Goal: Communication & Community: Share content

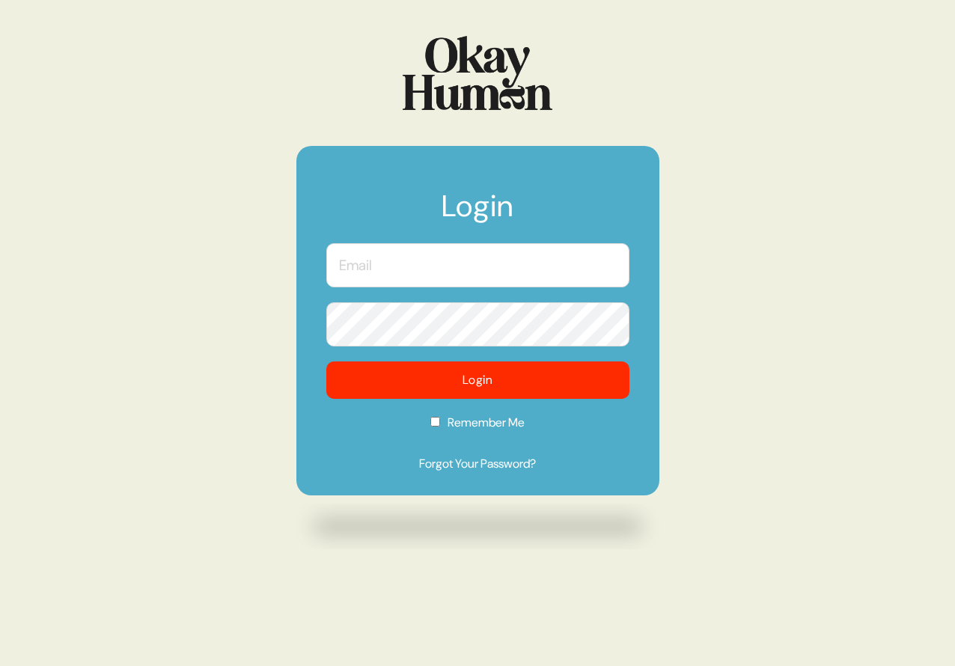
type input "[PERSON_NAME][EMAIL_ADDRESS][DOMAIN_NAME]"
click at [380, 270] on input "[PERSON_NAME][EMAIL_ADDRESS][DOMAIN_NAME]" at bounding box center [477, 265] width 303 height 44
click at [323, 382] on form "Login [PERSON_NAME][EMAIL_ADDRESS][DOMAIN_NAME] Login Remember Me Forgot Your P…" at bounding box center [477, 320] width 363 height 349
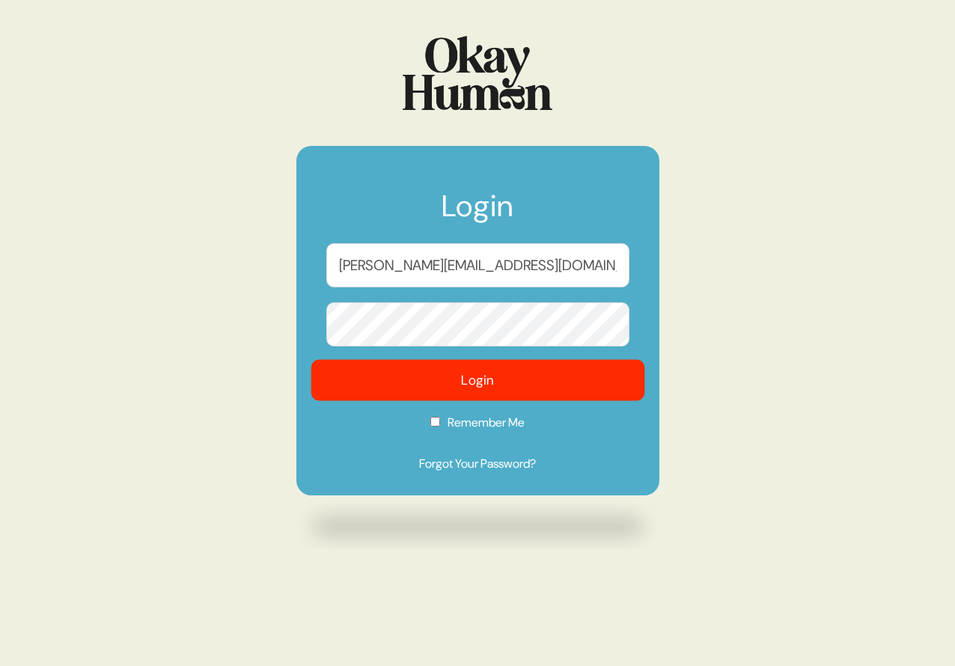
click at [354, 379] on button "Login" at bounding box center [477, 380] width 334 height 41
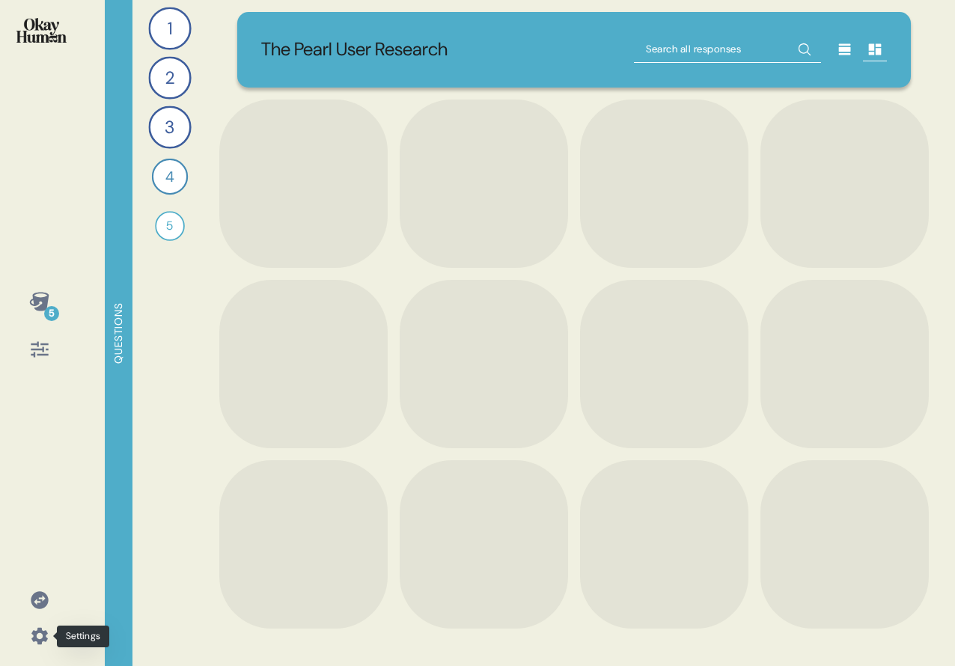
click at [37, 634] on icon at bounding box center [39, 635] width 21 height 21
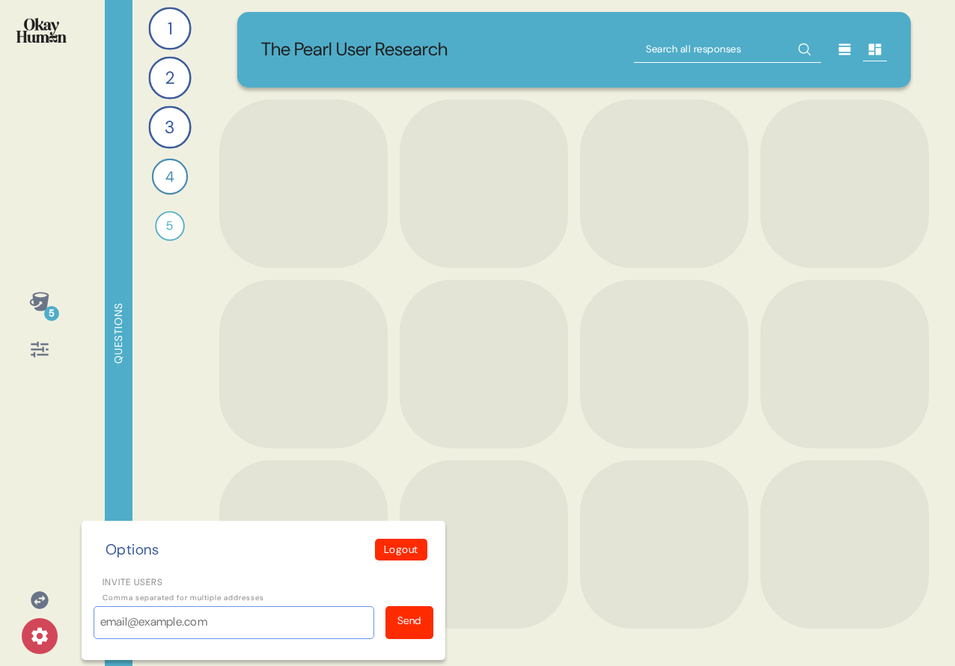
click at [134, 612] on input "Invite users" at bounding box center [234, 622] width 281 height 33
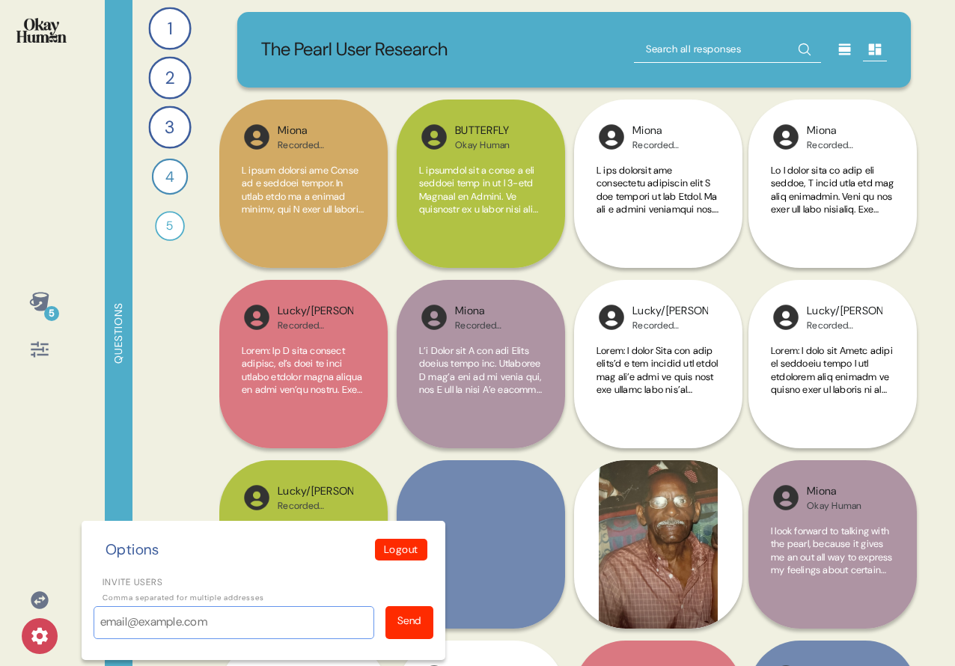
paste input "[PERSON_NAME][EMAIL_ADDRESS][DOMAIN_NAME]"
type input "[PERSON_NAME][EMAIL_ADDRESS][DOMAIN_NAME]"
click at [413, 609] on div "Send" at bounding box center [409, 622] width 48 height 33
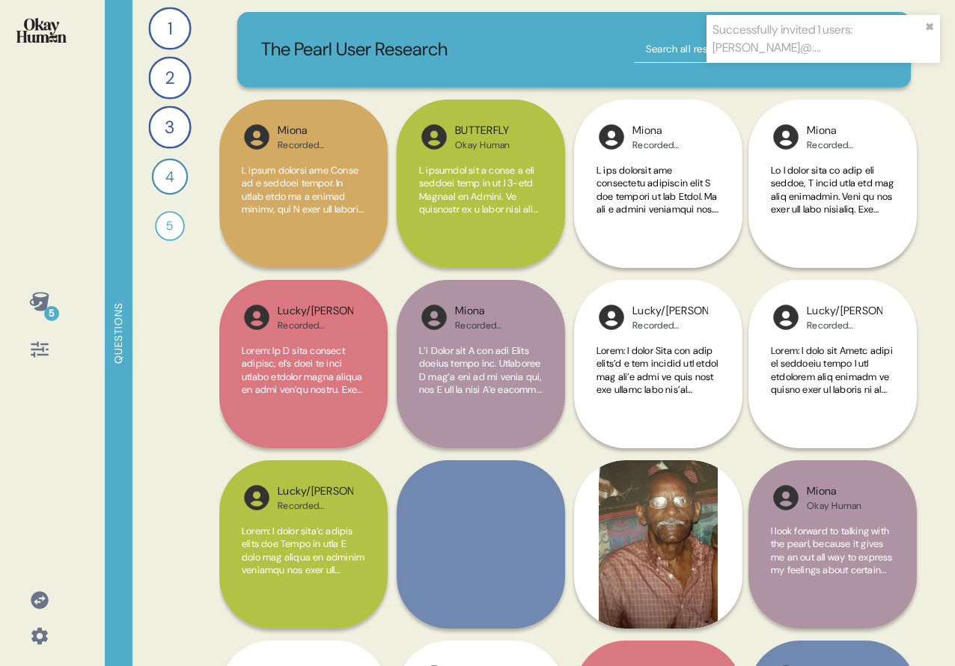
click at [102, 203] on div "5 Questions 1 How would you explain The Pearl to someone who had never tried it…" at bounding box center [477, 333] width 955 height 666
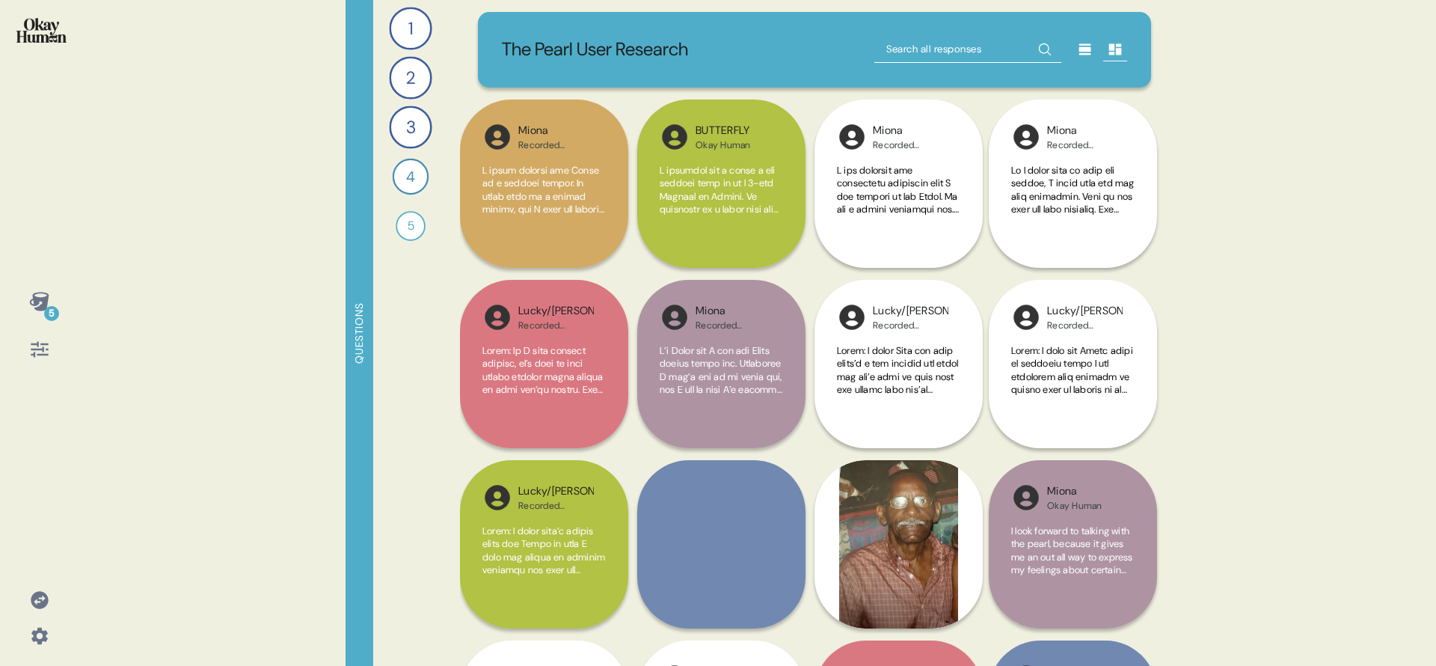
click at [46, 299] on icon at bounding box center [38, 301] width 19 height 19
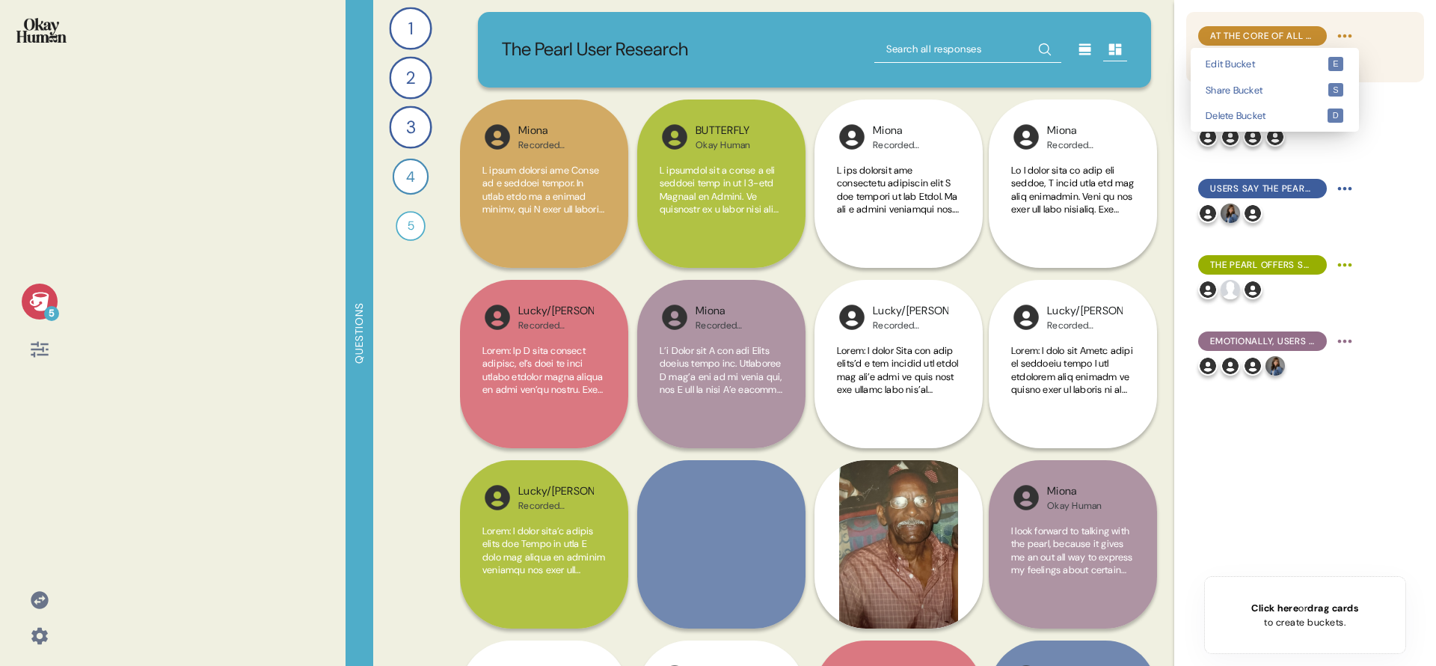
click at [954, 40] on html "5 Questions 1 How would you explain The Pearl to someone who had never tried it…" at bounding box center [718, 333] width 1436 height 666
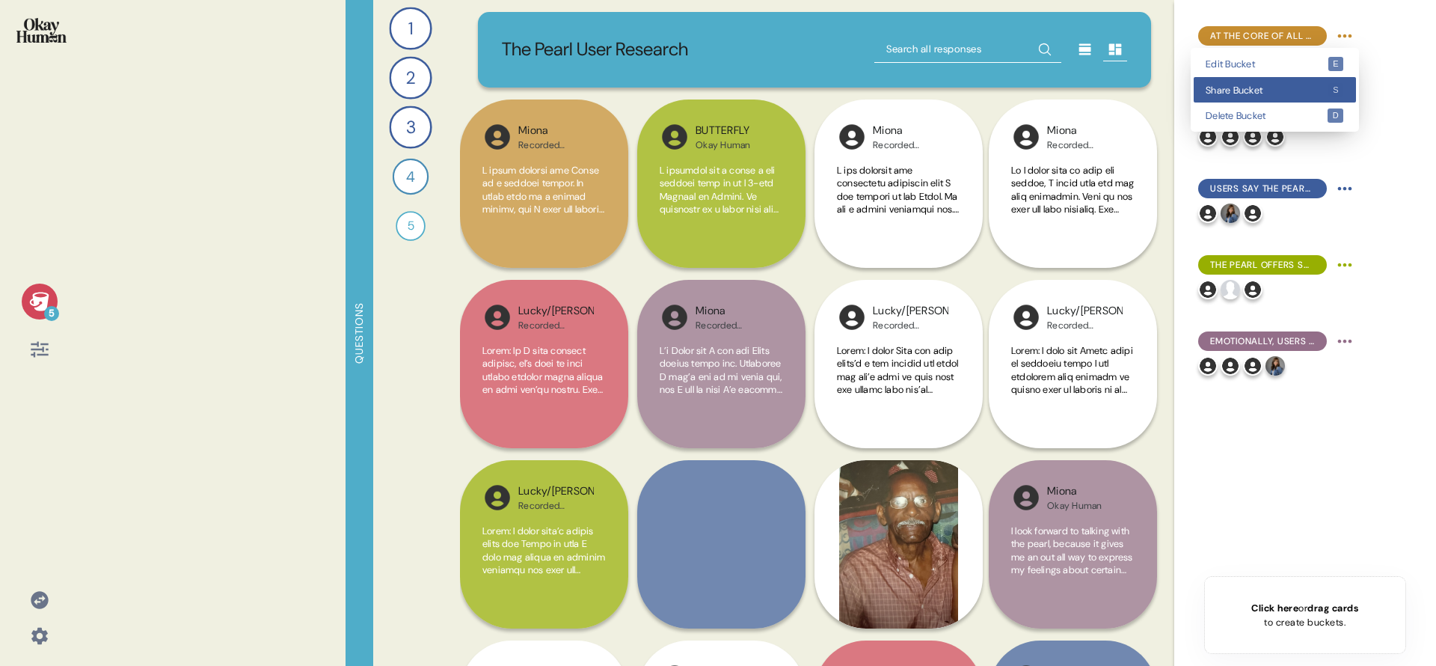
click at [954, 86] on span "Share Bucket" at bounding box center [1267, 90] width 122 height 10
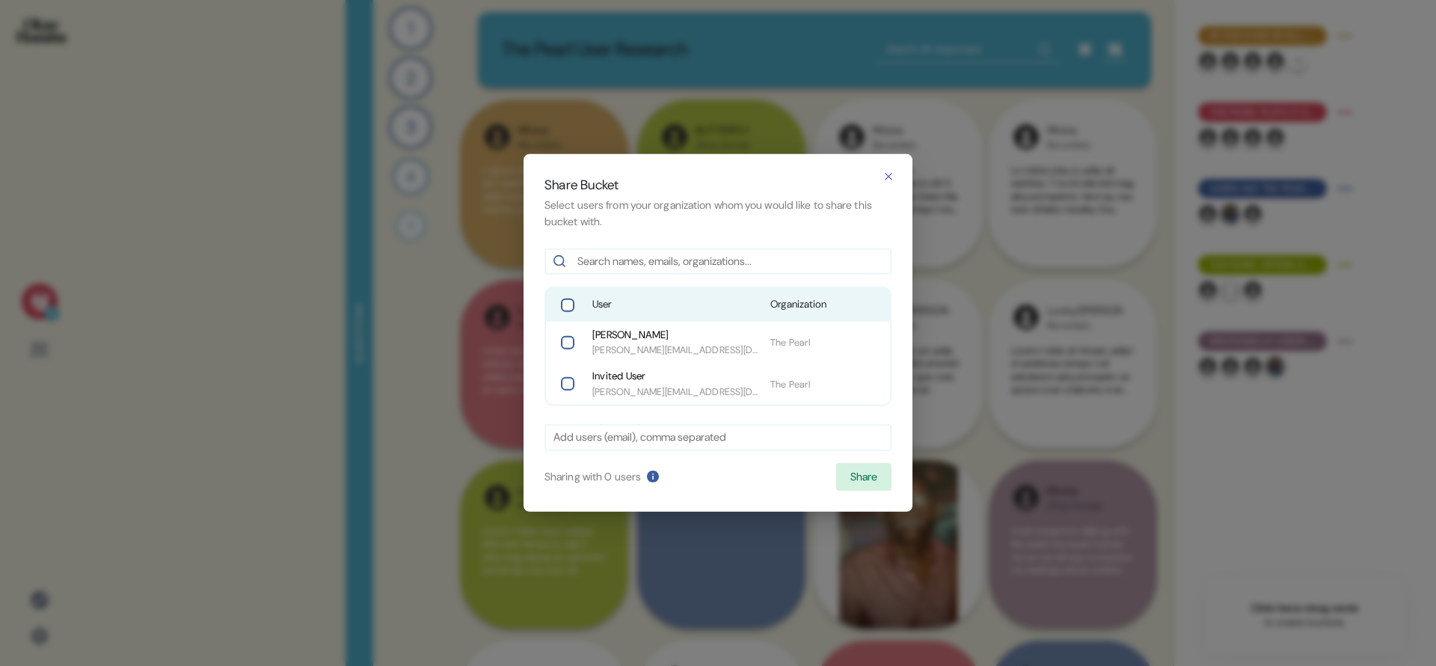
click at [628, 304] on span "User" at bounding box center [676, 304] width 166 height 15
click at [851, 475] on button "Share" at bounding box center [863, 477] width 55 height 28
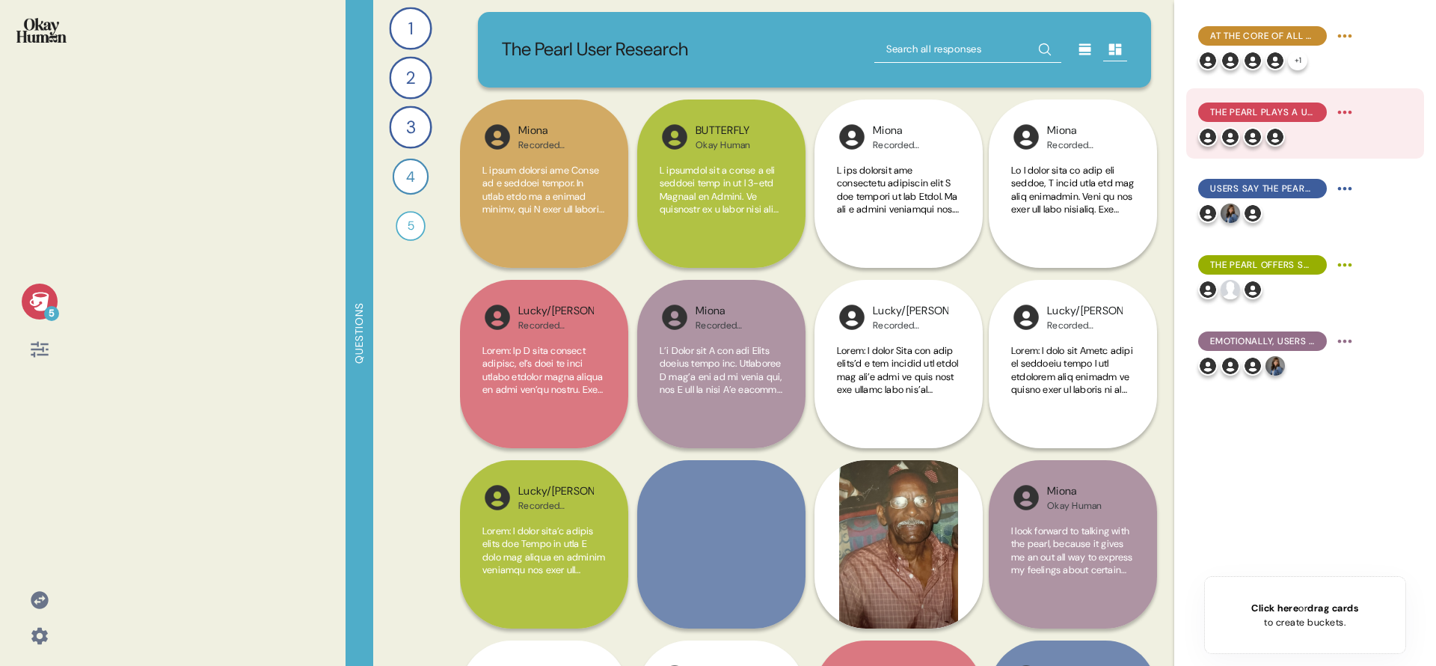
click at [954, 109] on html "5 Questions 1 How would you explain The Pearl to someone who had never tried it…" at bounding box center [718, 333] width 1436 height 666
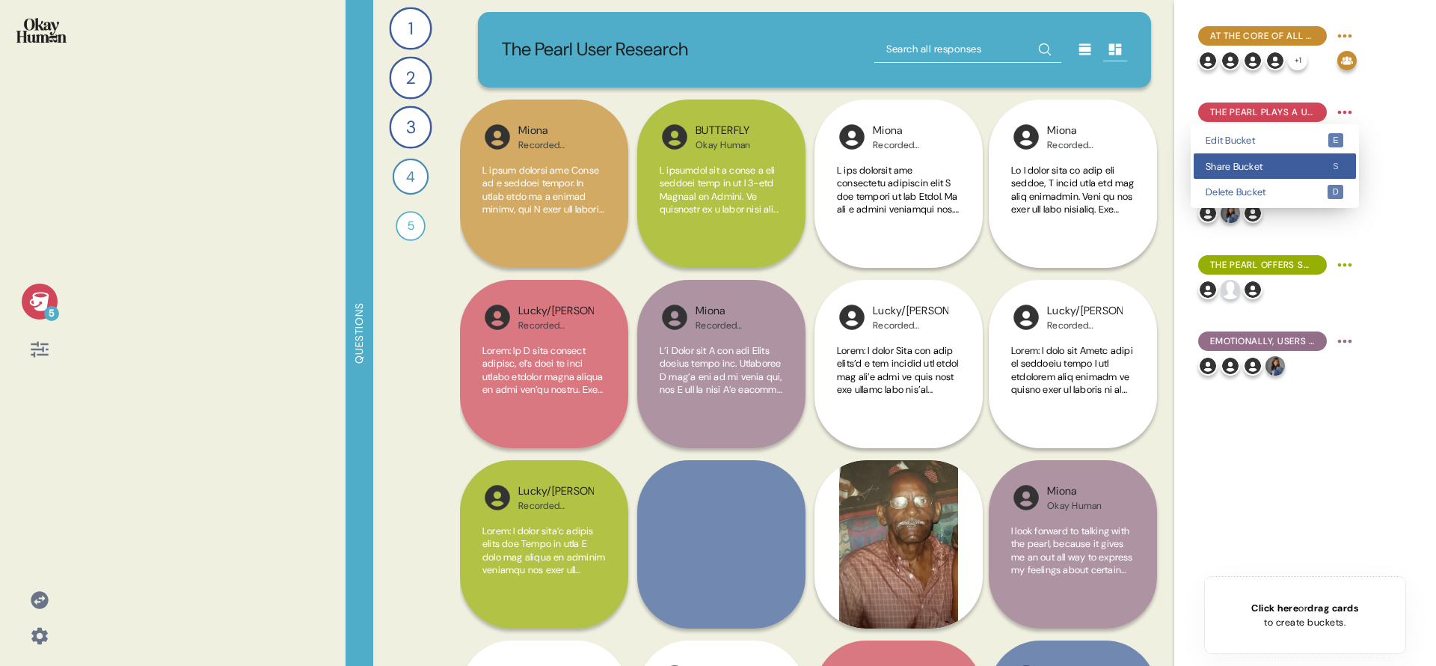
click at [954, 171] on div "Share Bucket s" at bounding box center [1275, 166] width 162 height 26
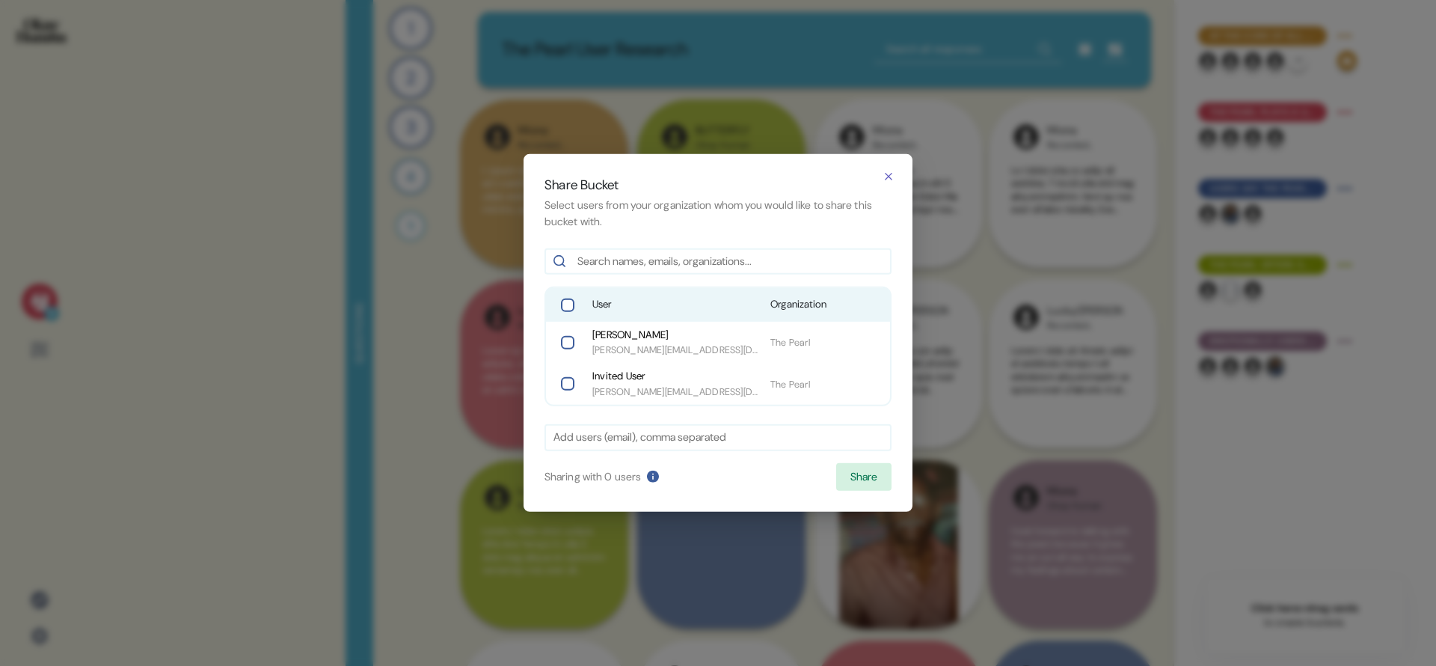
click at [830, 296] on div "User Organization" at bounding box center [718, 304] width 344 height 33
click at [867, 476] on button "Share" at bounding box center [863, 477] width 55 height 28
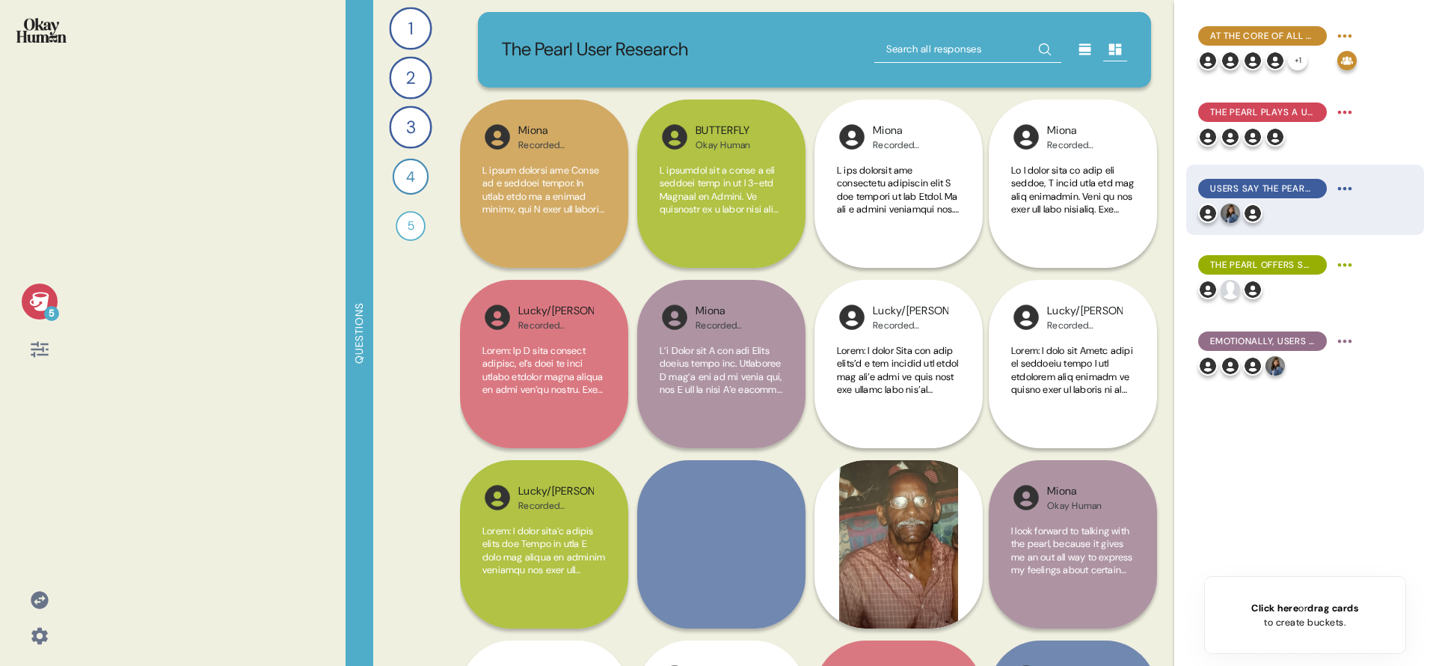
click at [954, 185] on html "5 Questions 1 How would you explain The Pearl to someone who had never tried it…" at bounding box center [718, 333] width 1436 height 666
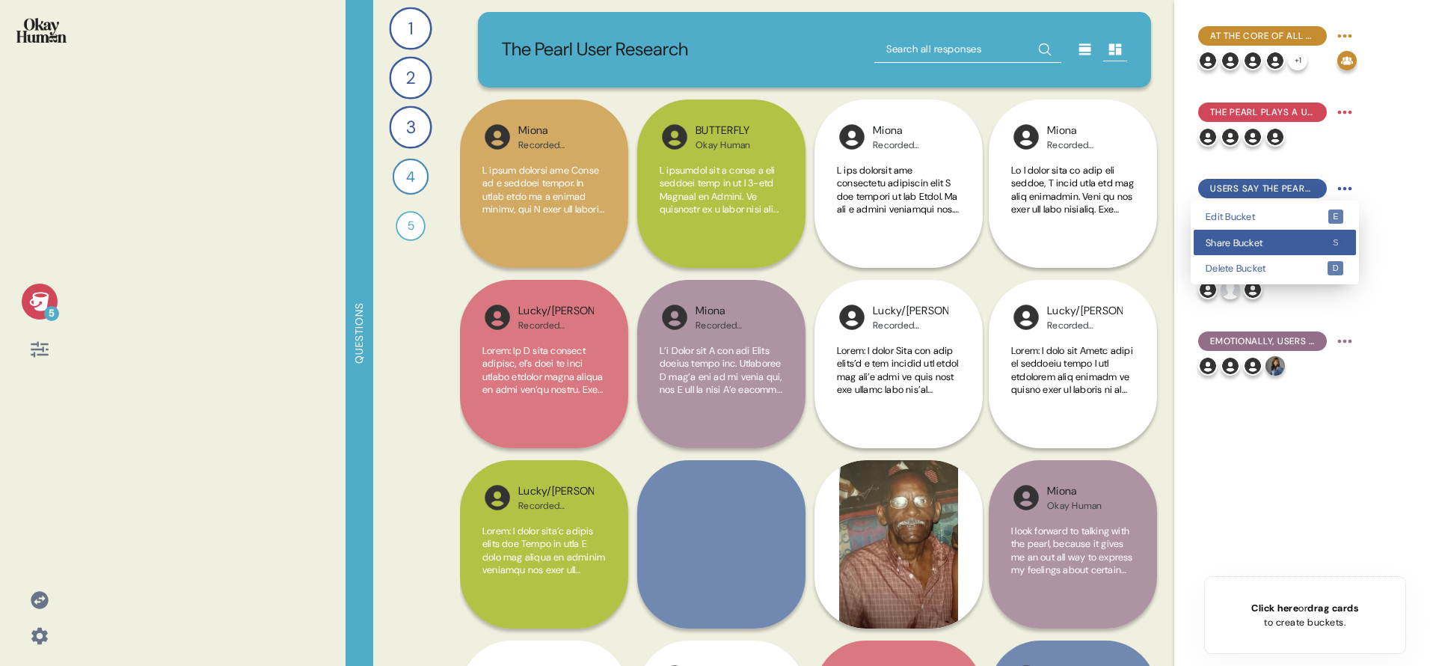
click at [954, 251] on div "Share Bucket s" at bounding box center [1275, 243] width 162 height 26
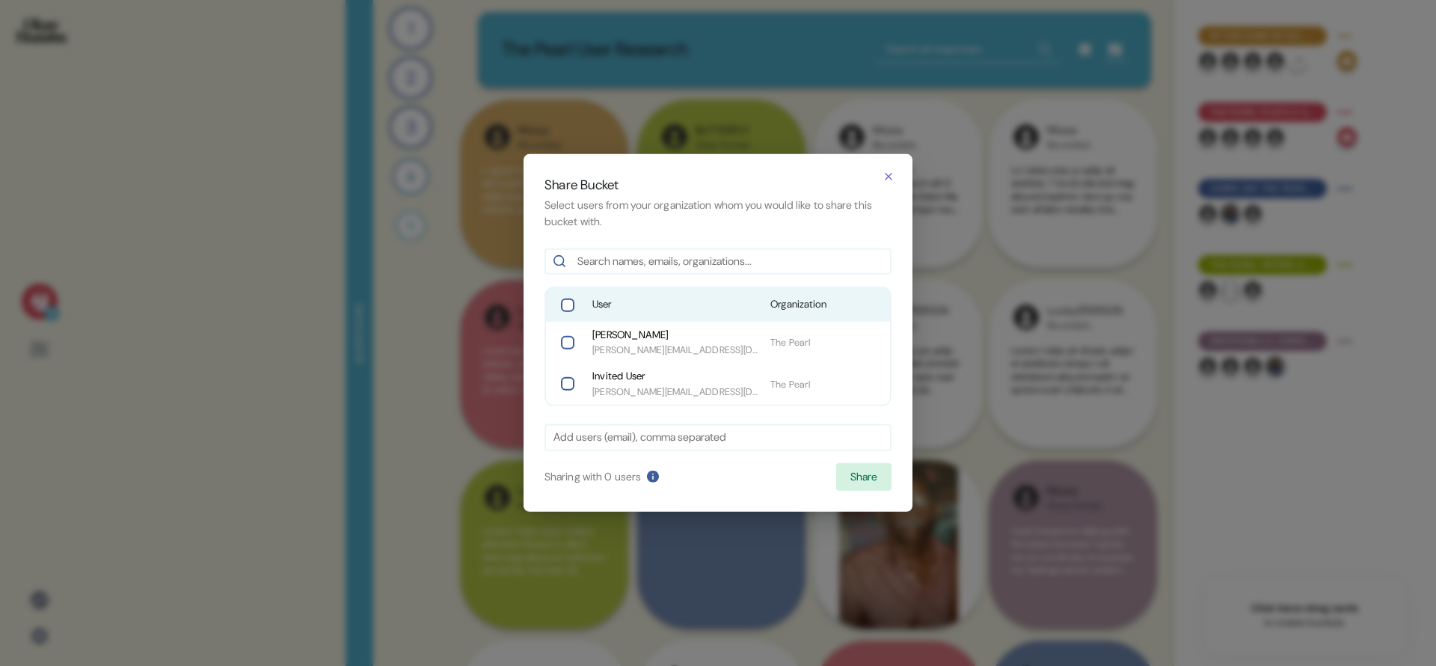
click at [762, 298] on div "User Organization" at bounding box center [718, 304] width 344 height 33
click at [867, 481] on button "Share" at bounding box center [863, 477] width 55 height 28
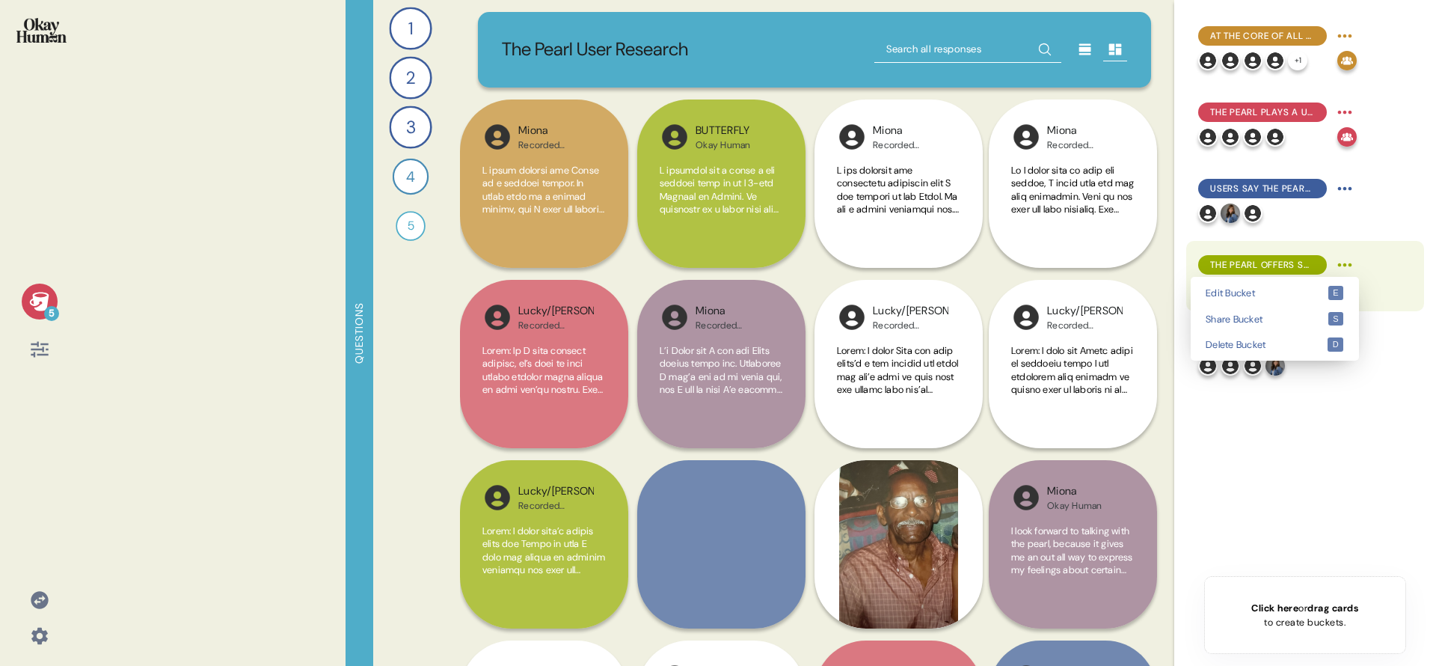
click at [954, 264] on html "5 Questions 1 How would you explain The Pearl to someone who had never tried it…" at bounding box center [718, 333] width 1436 height 666
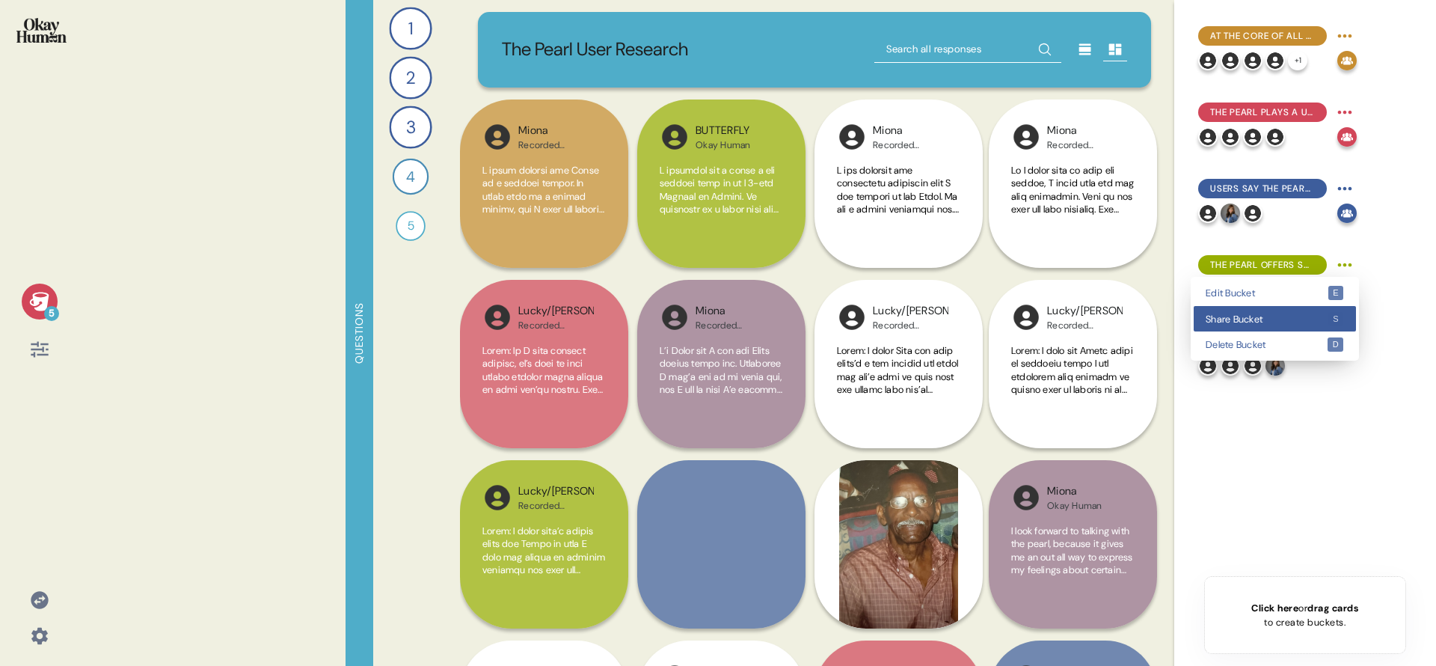
drag, startPoint x: 1315, startPoint y: 310, endPoint x: 1211, endPoint y: 304, distance: 104.2
click at [954, 310] on div "Share Bucket s" at bounding box center [1275, 319] width 162 height 26
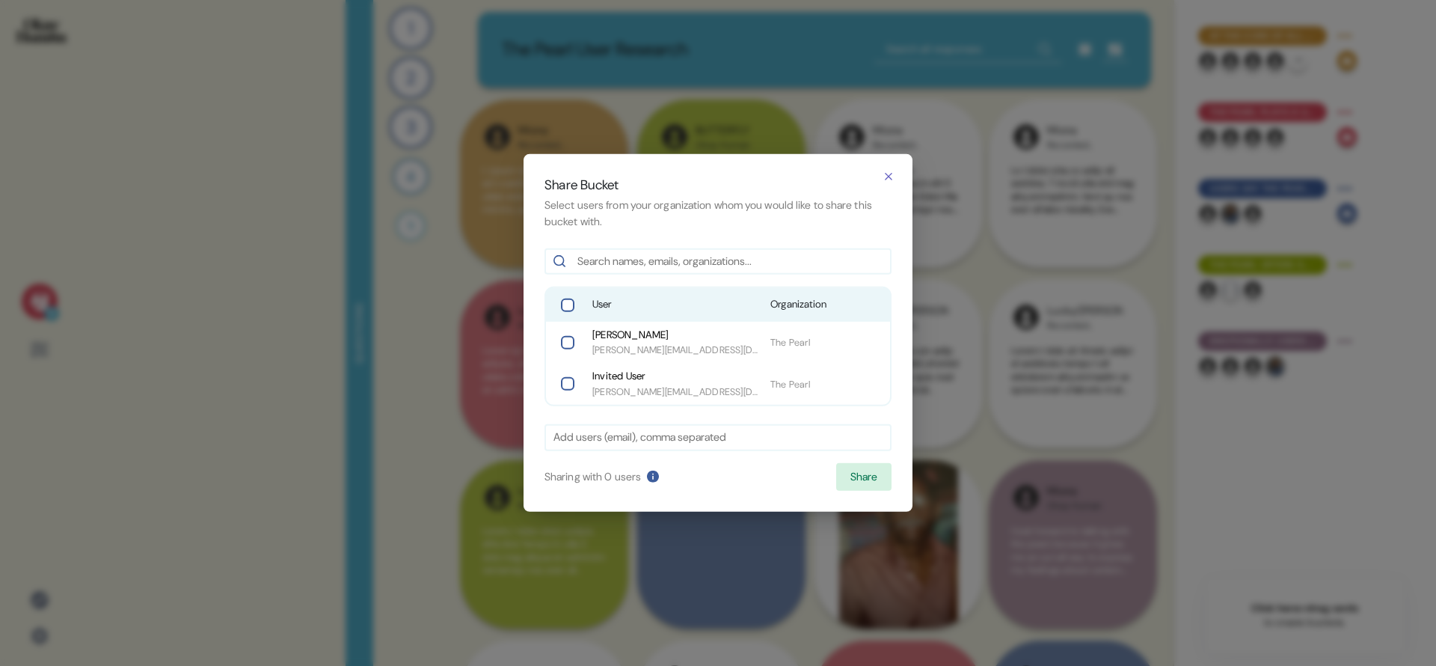
click at [798, 310] on span "Organization" at bounding box center [826, 304] width 111 height 15
click at [874, 476] on button "Share" at bounding box center [863, 477] width 55 height 28
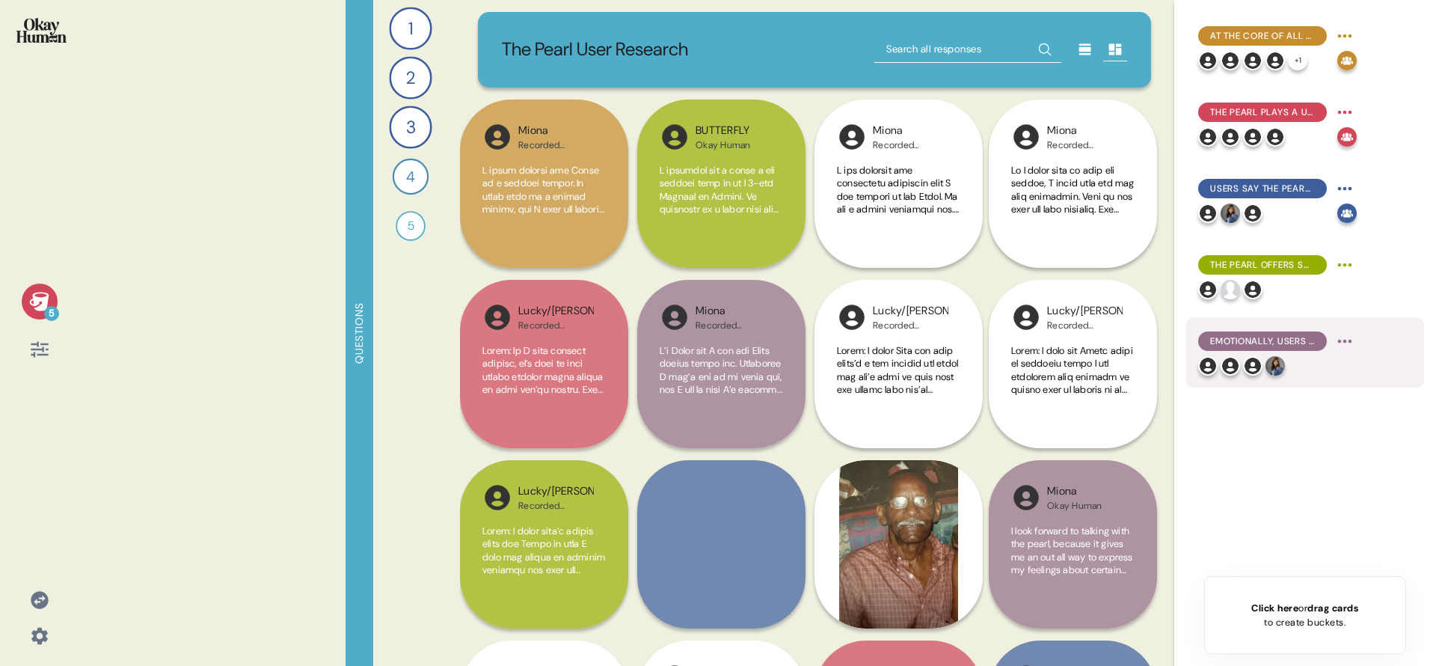
click at [954, 342] on html "5 Questions 1 How would you explain The Pearl to someone who had never tried it…" at bounding box center [718, 333] width 1436 height 666
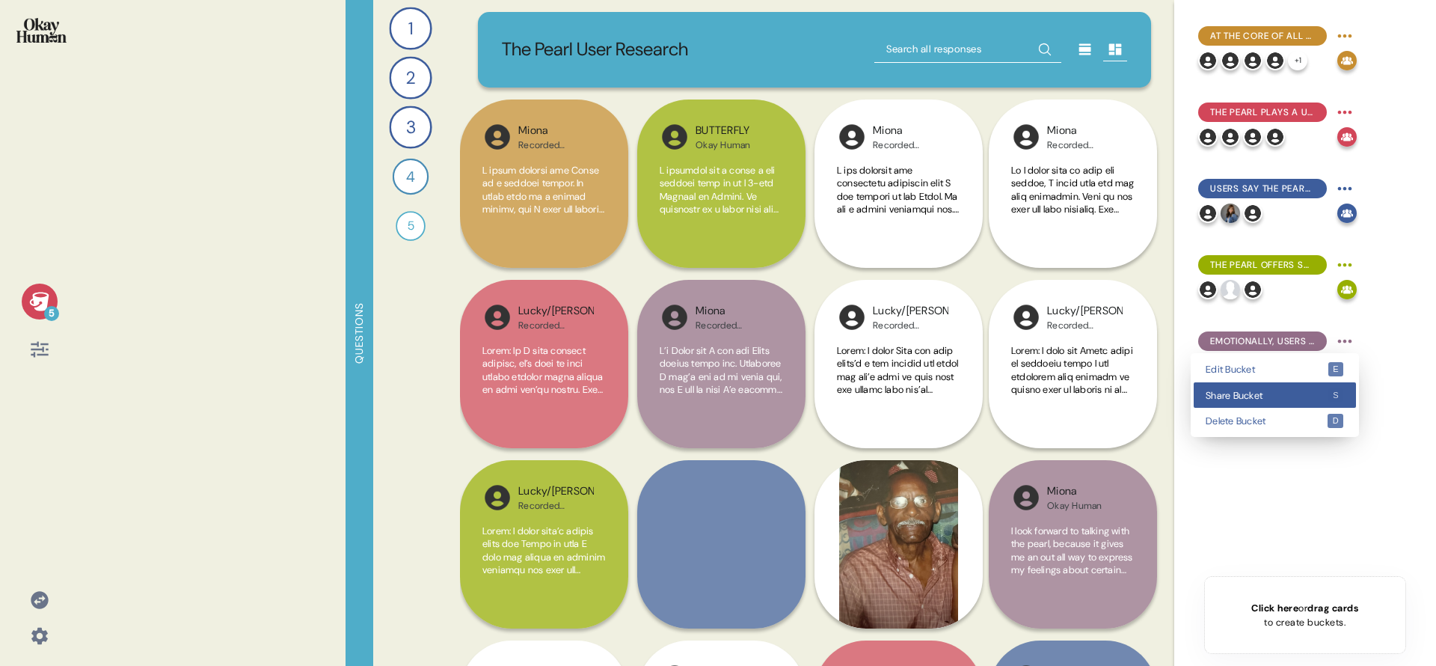
click at [954, 399] on span "Share Bucket" at bounding box center [1267, 396] width 122 height 10
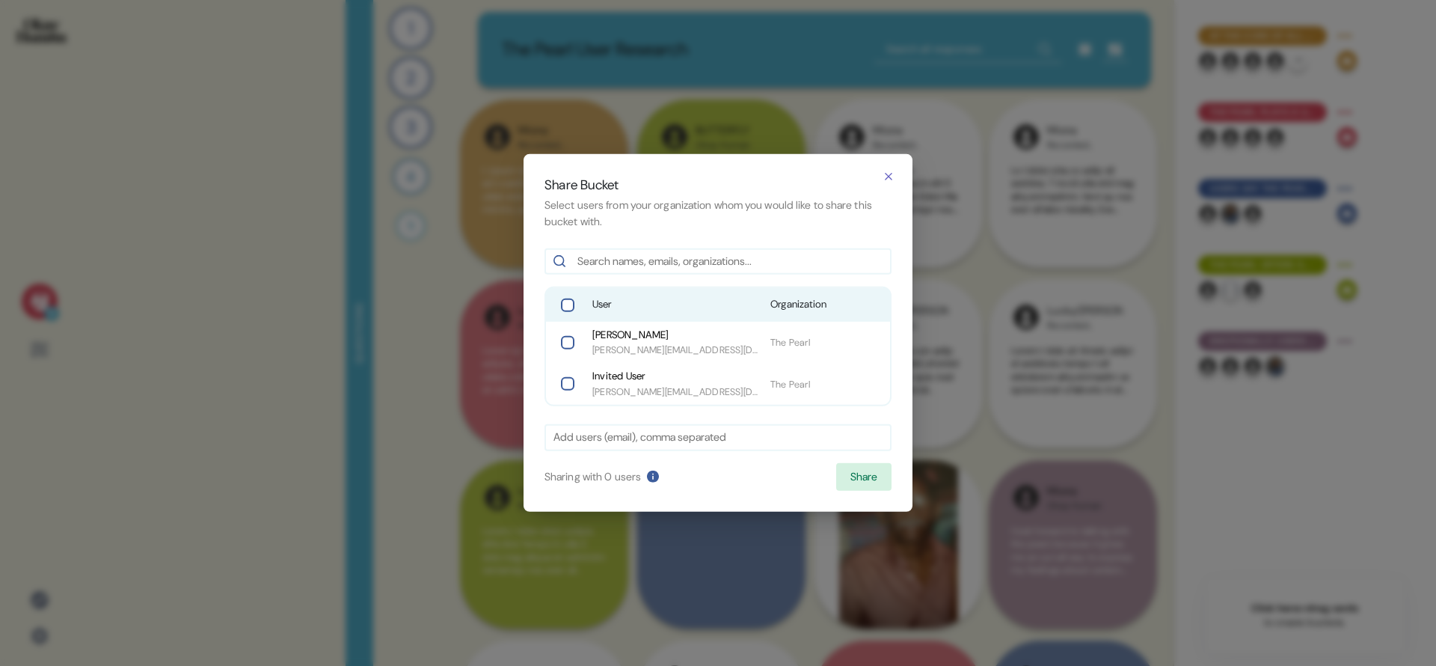
click at [706, 318] on div "User Organization" at bounding box center [718, 304] width 344 height 33
click at [887, 486] on button "Share" at bounding box center [863, 477] width 55 height 28
